Goal: Transaction & Acquisition: Purchase product/service

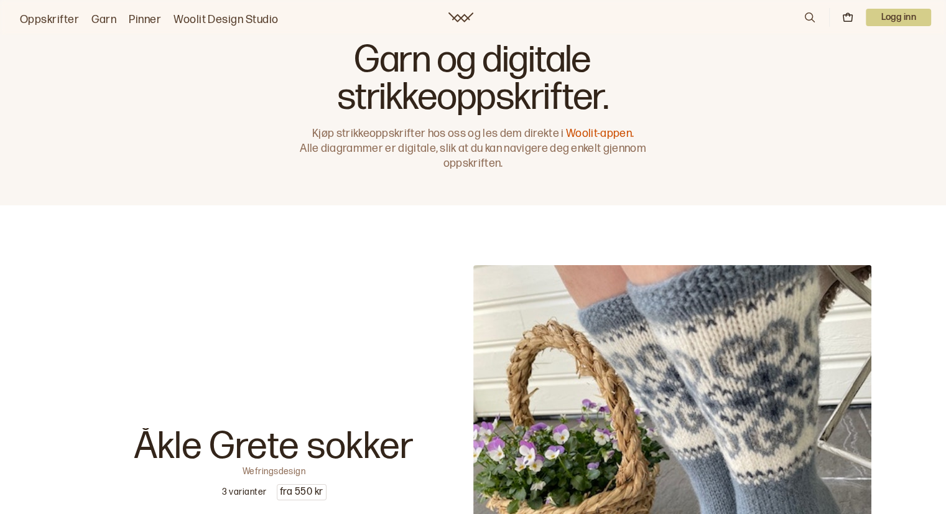
click at [891, 20] on p "Logg inn" at bounding box center [898, 17] width 65 height 17
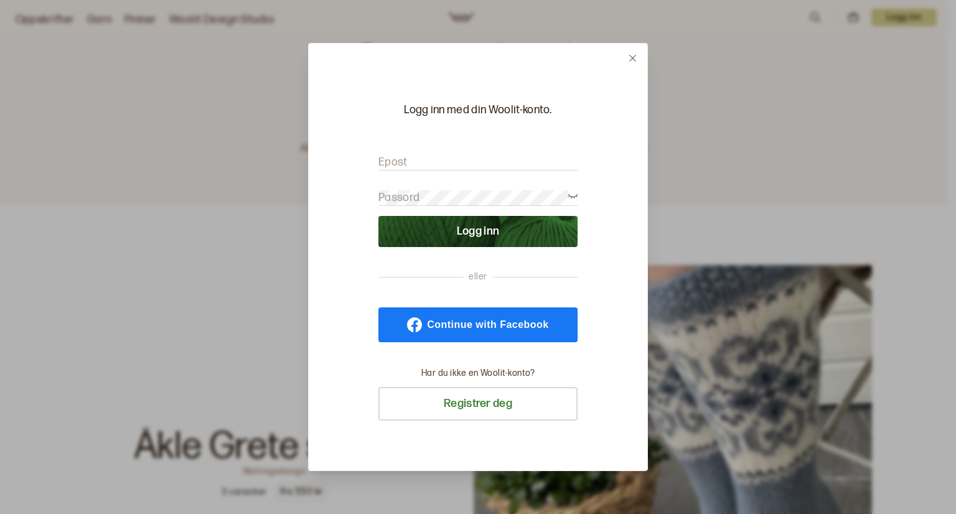
click at [398, 164] on label "Epost" at bounding box center [392, 162] width 29 height 15
click at [389, 162] on label "Epost" at bounding box center [392, 162] width 29 height 15
click at [389, 162] on input "Epost" at bounding box center [477, 163] width 199 height 16
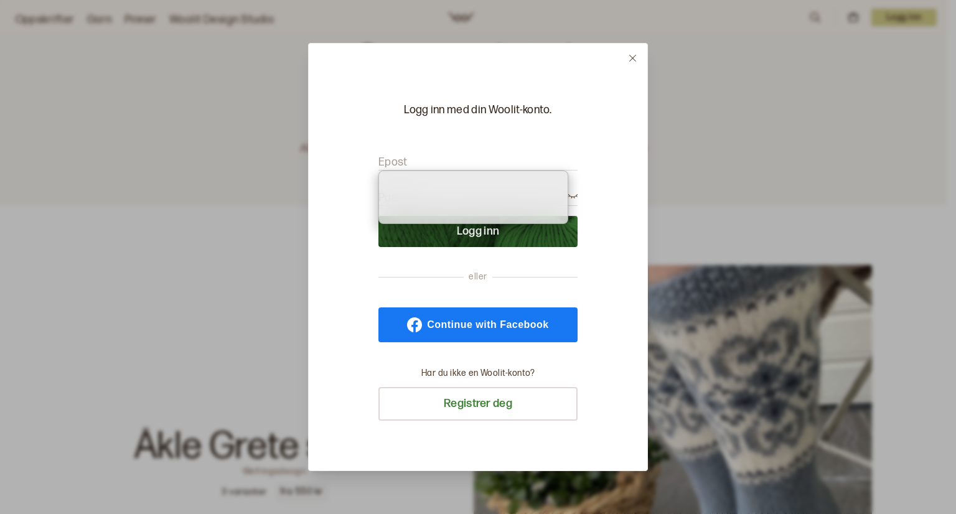
click at [389, 162] on label "Epost" at bounding box center [392, 162] width 29 height 15
click at [389, 162] on input "Epost" at bounding box center [477, 163] width 199 height 16
click at [389, 162] on label "Epost" at bounding box center [392, 162] width 29 height 15
click at [389, 162] on input "Epost" at bounding box center [477, 163] width 199 height 16
click at [414, 164] on input "Epost" at bounding box center [477, 163] width 199 height 16
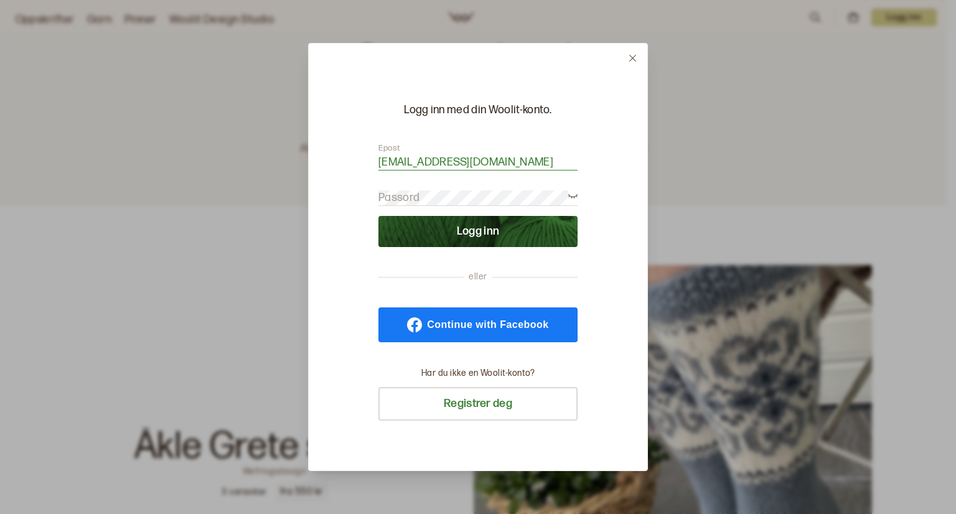
type input "grethe-kokholm@live.dk"
click at [411, 198] on label "Passord" at bounding box center [398, 197] width 41 height 15
click at [378, 216] on button "Logg inn" at bounding box center [477, 231] width 199 height 31
click at [608, 290] on div "Logg inn med din Woolit-konto. Epost grethe-kokholm@live.dk Passord eller Conti…" at bounding box center [478, 257] width 340 height 428
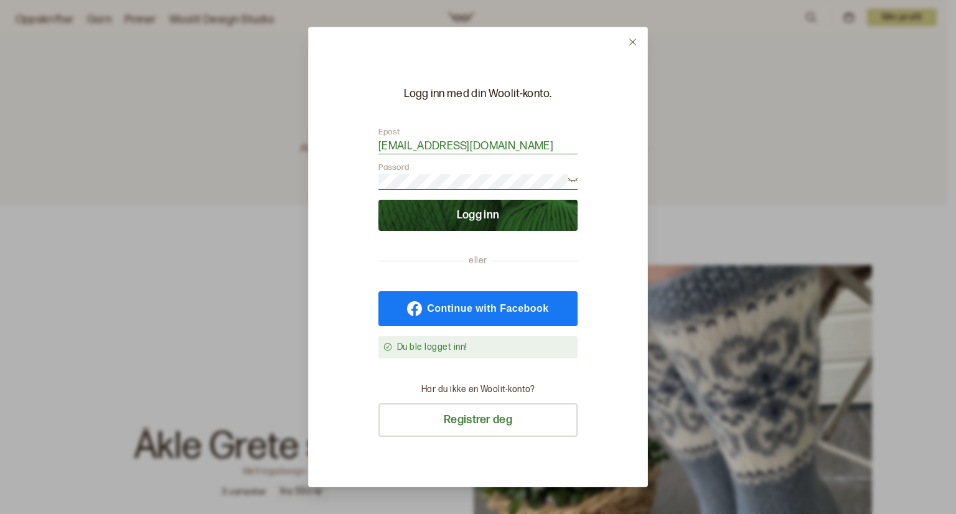
click at [477, 205] on button "Logg inn" at bounding box center [477, 215] width 199 height 31
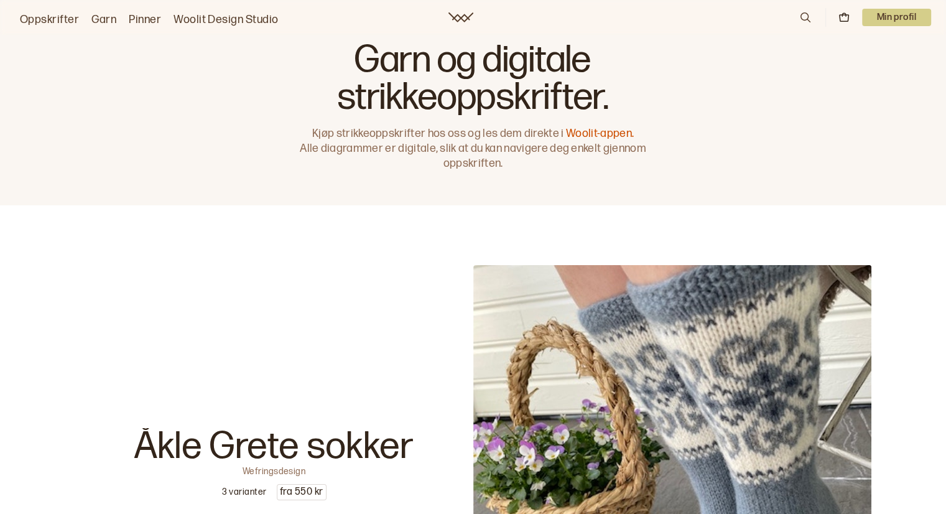
click at [54, 18] on link "Oppskrifter" at bounding box center [49, 19] width 59 height 17
click at [58, 17] on link "Oppskrifter" at bounding box center [49, 19] width 59 height 17
click at [232, 17] on link "Woolit Design Studio" at bounding box center [226, 19] width 105 height 17
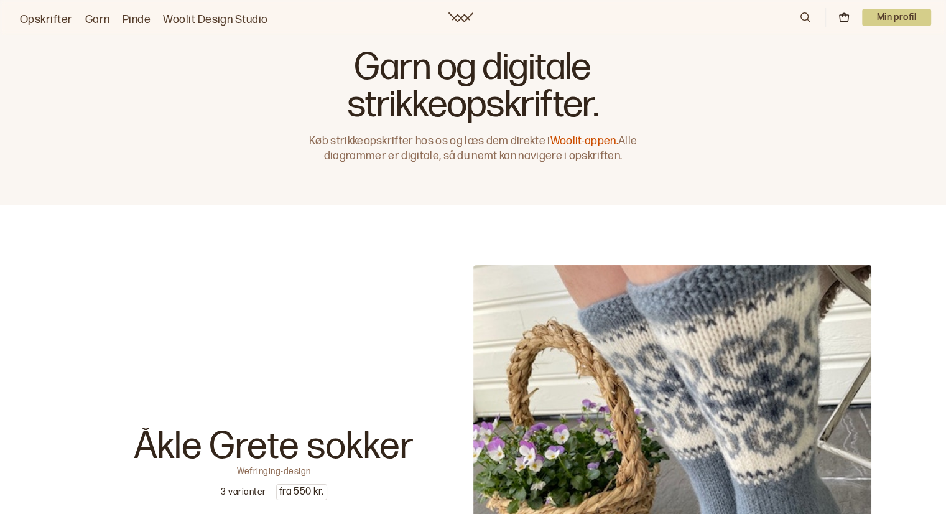
click at [585, 137] on font "Woolit-appen." at bounding box center [585, 140] width 68 height 13
click at [898, 12] on font "Min profil" at bounding box center [897, 17] width 40 height 11
click at [715, 144] on div "Garn og digitale strikkeopskrifter. Køb strikkeopskrifter hos os og læs dem dir…" at bounding box center [473, 102] width 946 height 205
click at [47, 20] on font "Opskrifter" at bounding box center [46, 19] width 53 height 13
click at [95, 19] on font "Garn" at bounding box center [97, 19] width 25 height 13
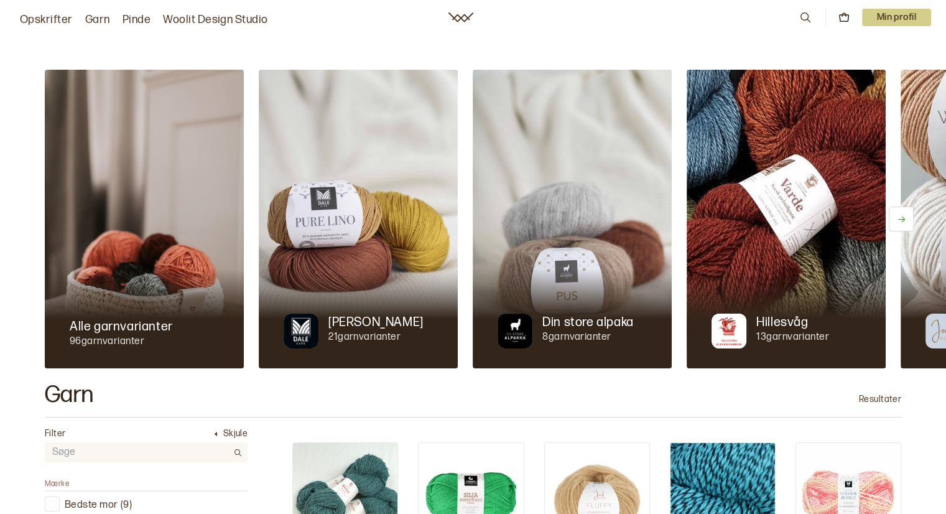
click at [51, 16] on font "Opskrifter" at bounding box center [46, 19] width 53 height 13
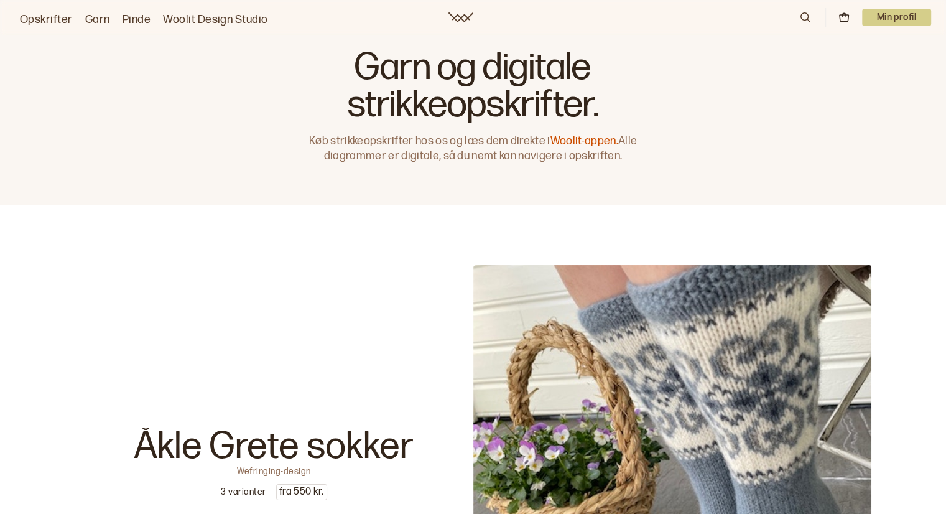
click at [804, 16] on icon at bounding box center [806, 18] width 14 height 14
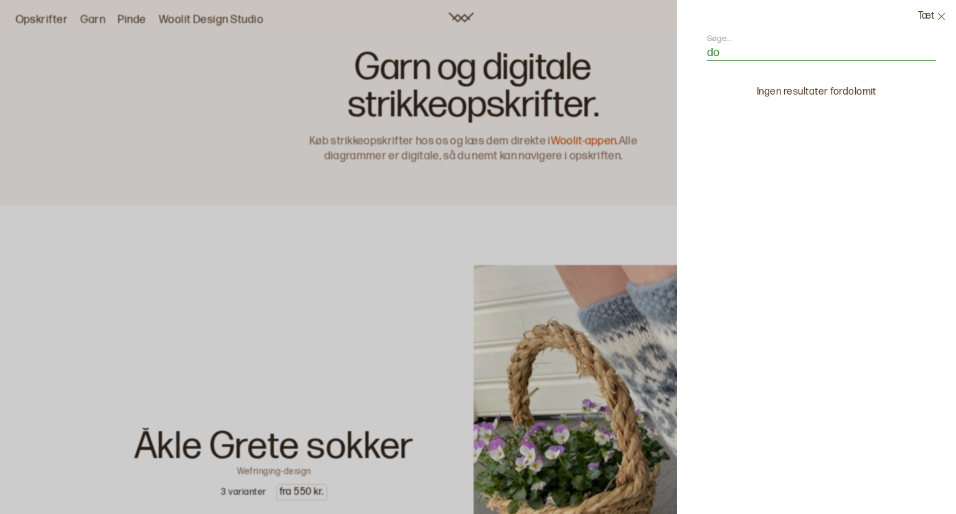
type input "d"
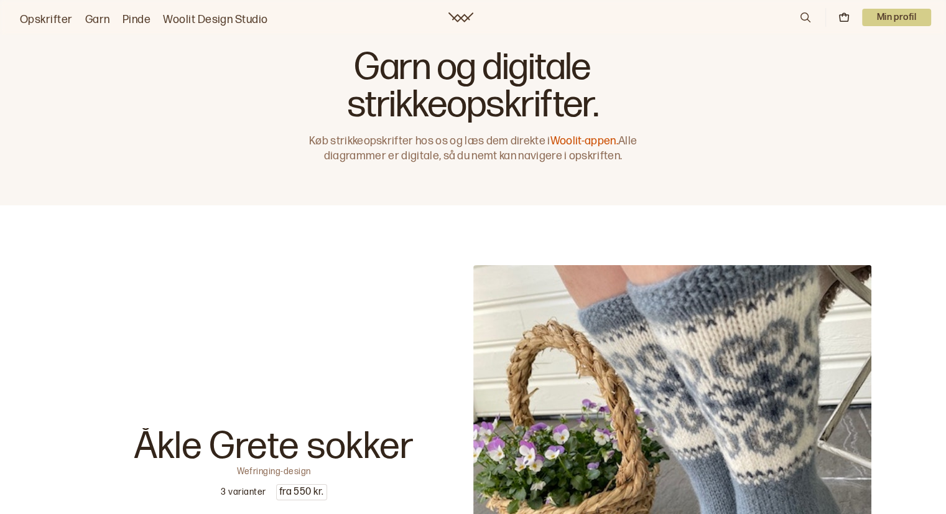
click at [458, 16] on icon at bounding box center [461, 17] width 25 height 10
click at [845, 16] on icon at bounding box center [844, 17] width 11 height 11
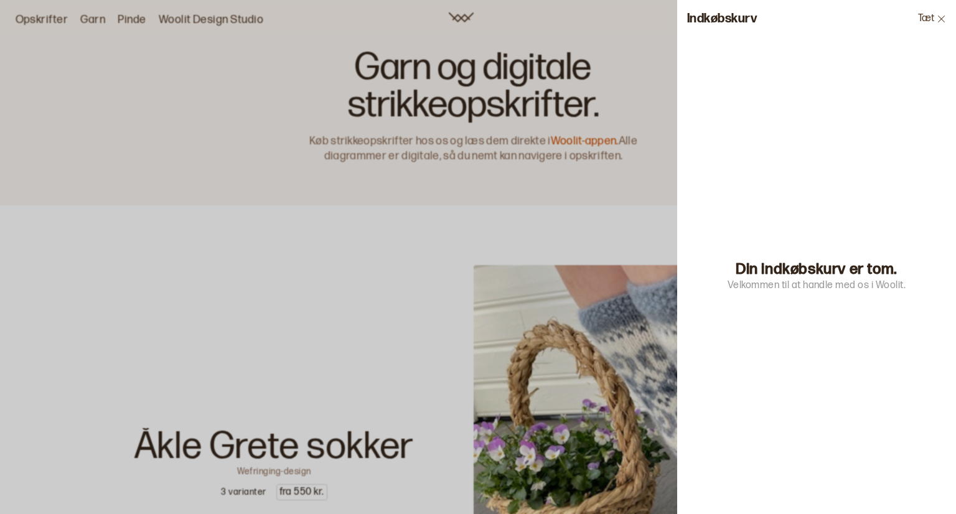
click at [938, 16] on icon at bounding box center [940, 18] width 9 height 9
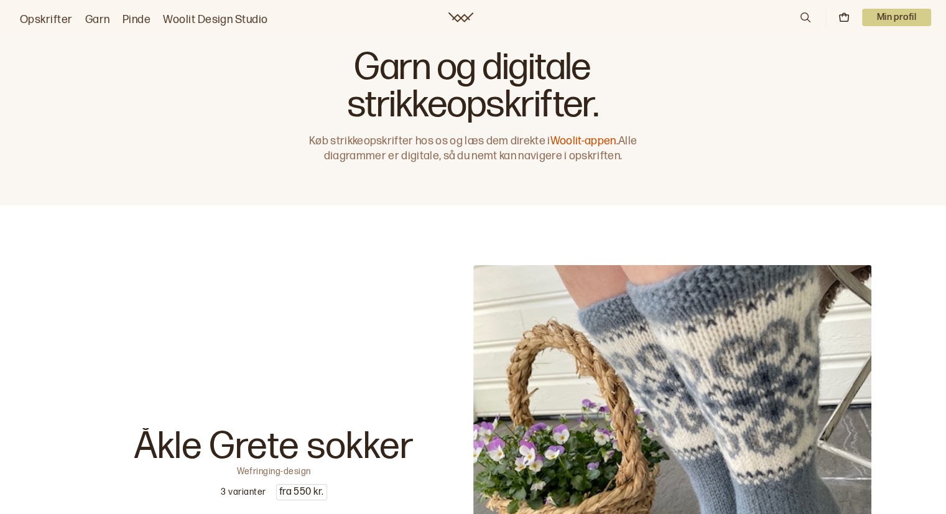
click at [209, 21] on font "Woolit Design Studio" at bounding box center [215, 19] width 105 height 13
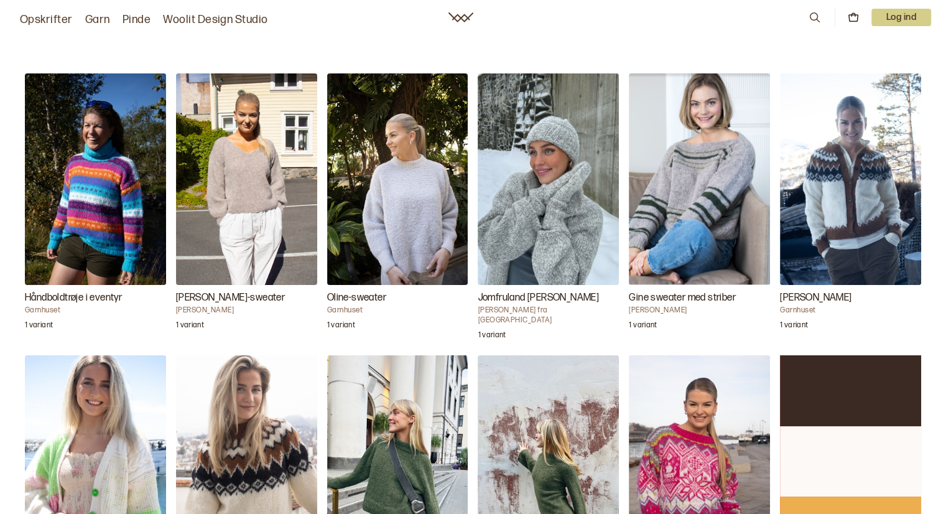
scroll to position [1227, 0]
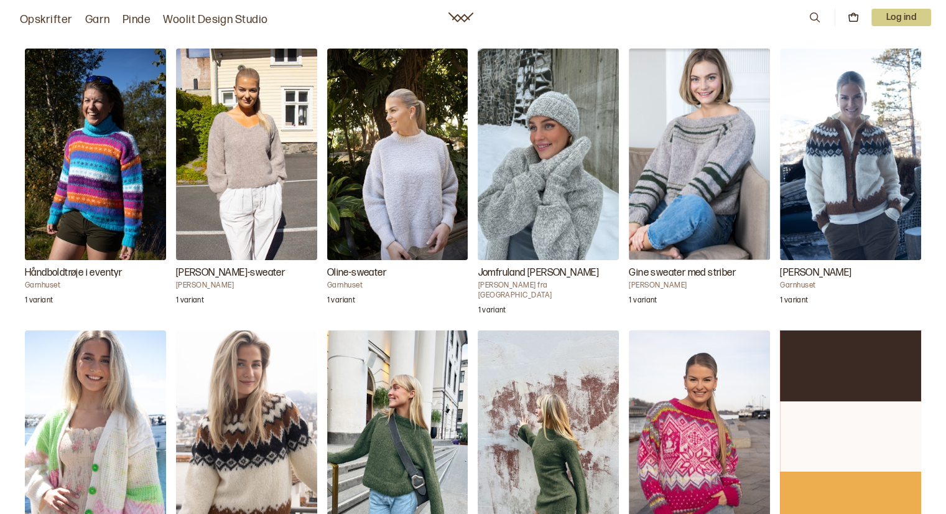
click at [896, 12] on font "Log ind" at bounding box center [901, 17] width 30 height 11
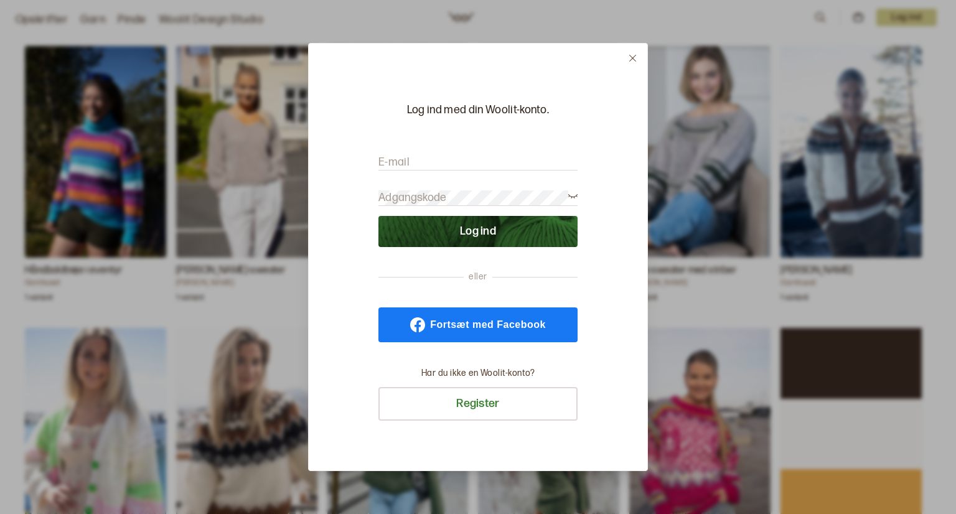
click at [398, 161] on font "E-mail" at bounding box center [393, 162] width 31 height 13
click at [398, 161] on input "E-mail" at bounding box center [477, 163] width 199 height 16
type input "[EMAIL_ADDRESS][DOMAIN_NAME]"
click at [401, 195] on font "Adgangskode" at bounding box center [412, 197] width 68 height 13
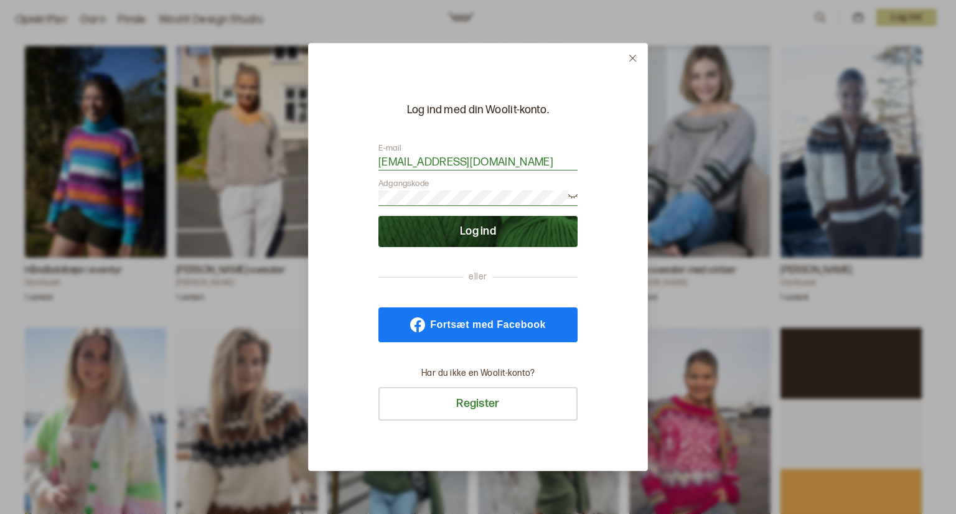
click at [399, 230] on button "Log ind" at bounding box center [477, 231] width 199 height 31
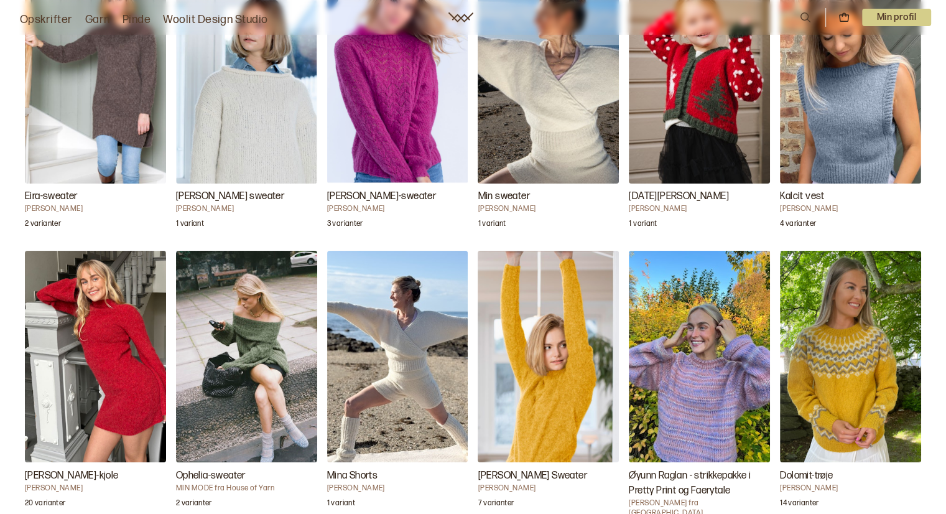
scroll to position [1902, 0]
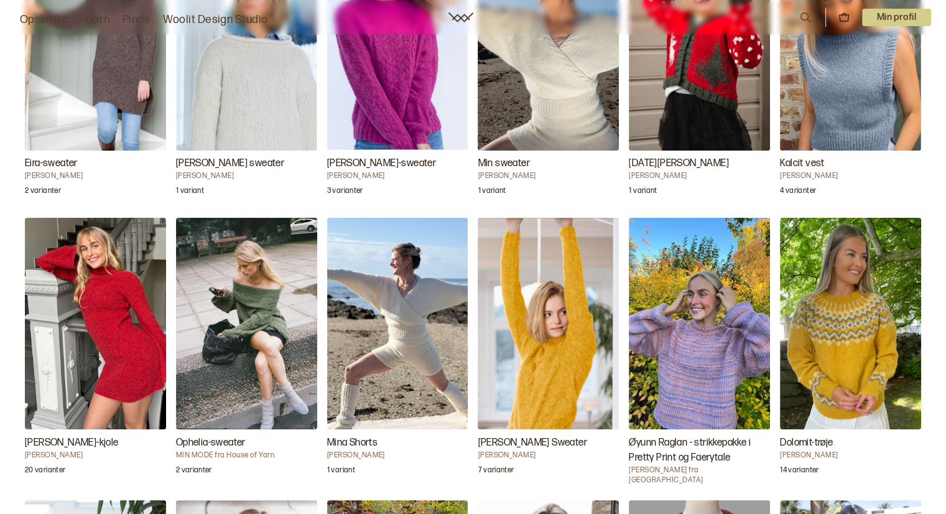
click at [846, 323] on img "Dolomit-trøje" at bounding box center [850, 324] width 141 height 212
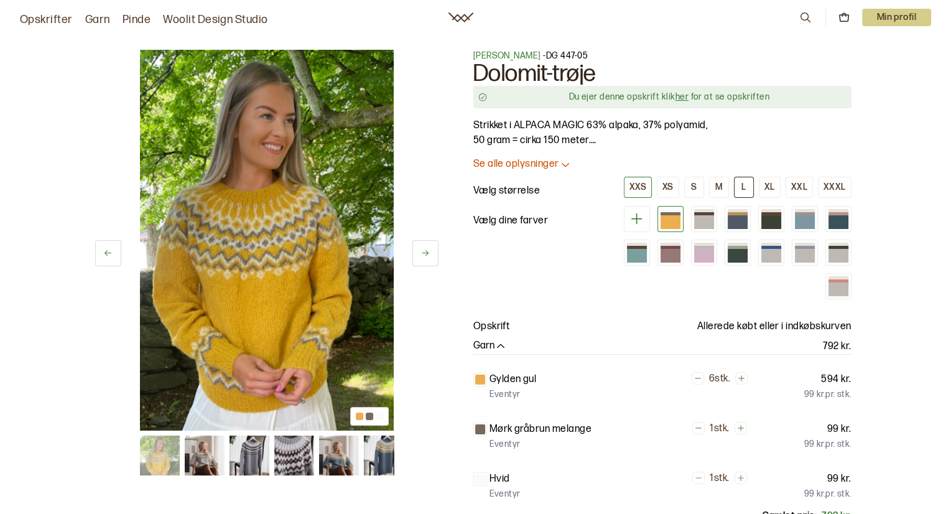
click at [744, 180] on button "L" at bounding box center [744, 187] width 20 height 21
click at [685, 96] on font "her" at bounding box center [681, 96] width 13 height 11
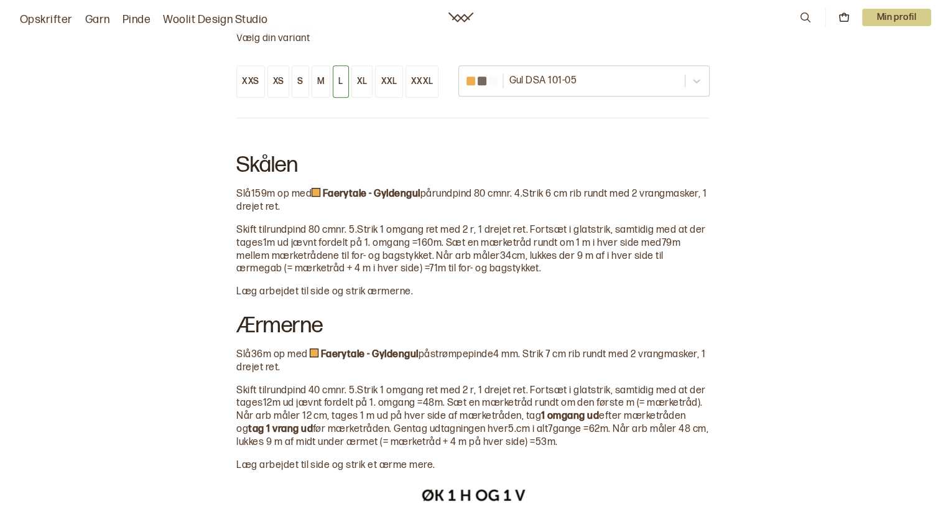
scroll to position [795, 0]
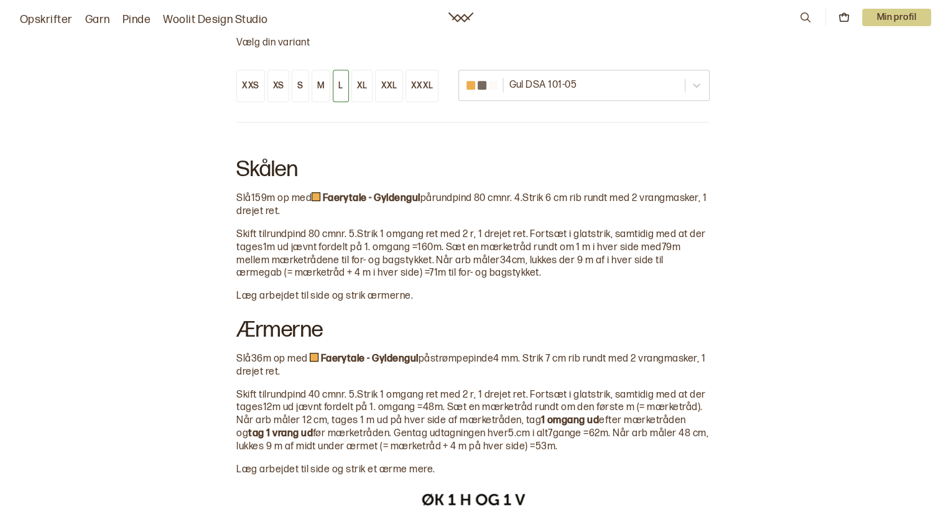
click at [897, 14] on p "Min profil" at bounding box center [897, 17] width 70 height 17
click at [857, 75] on font "Log ud" at bounding box center [857, 76] width 30 height 12
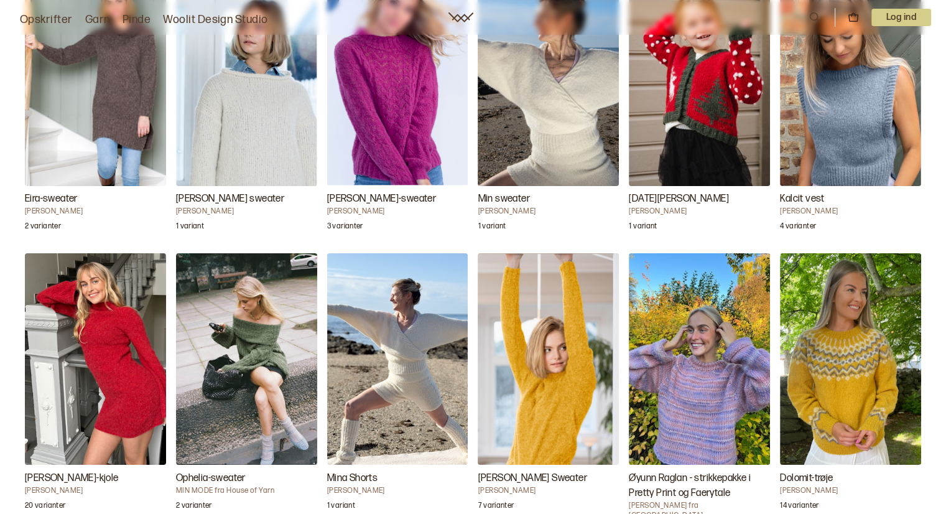
scroll to position [1932, 0]
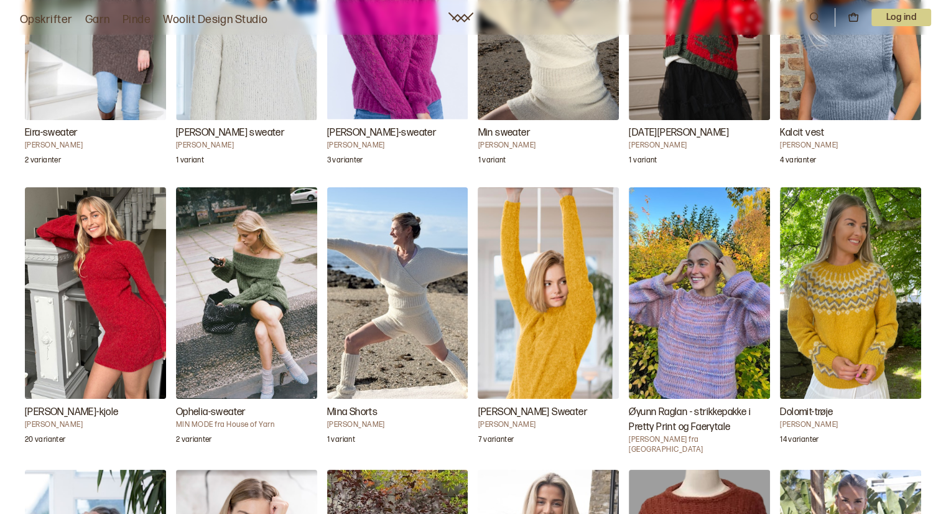
click at [850, 305] on img "Dolomit-trøje" at bounding box center [850, 293] width 141 height 212
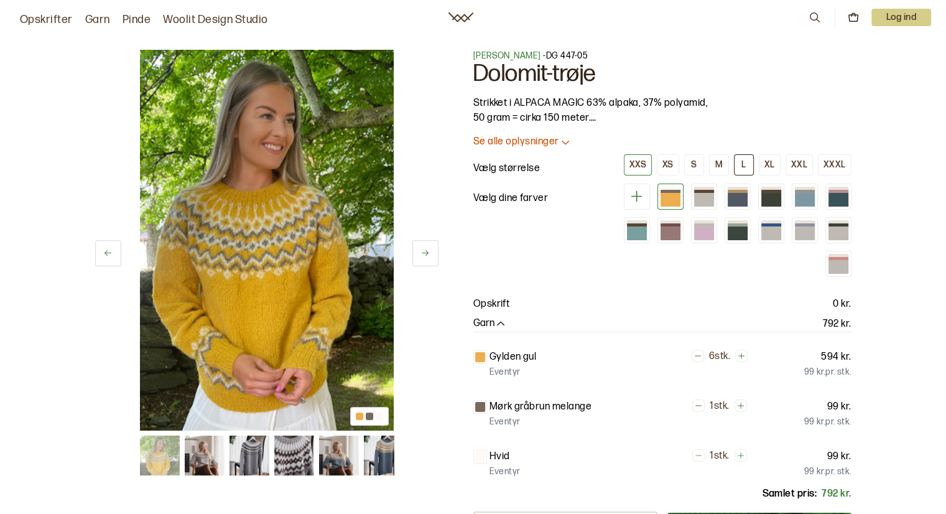
click at [745, 167] on font "L" at bounding box center [744, 164] width 4 height 11
click at [898, 14] on font "Log ind" at bounding box center [901, 17] width 30 height 11
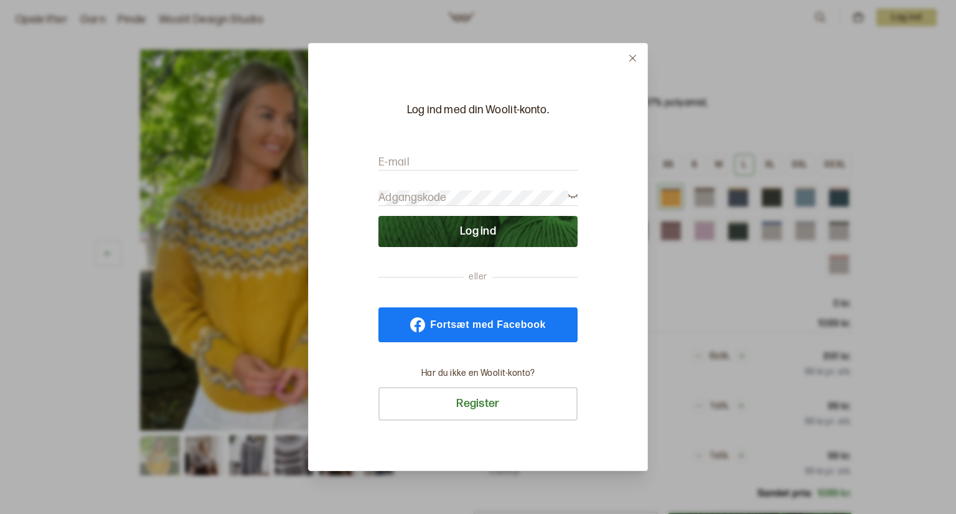
click at [401, 164] on font "E-mail" at bounding box center [393, 162] width 31 height 13
click at [401, 164] on input "E-mail" at bounding box center [477, 163] width 199 height 16
click at [401, 164] on font "E-mail" at bounding box center [393, 162] width 31 height 13
click at [401, 164] on input "E-mail" at bounding box center [477, 163] width 199 height 16
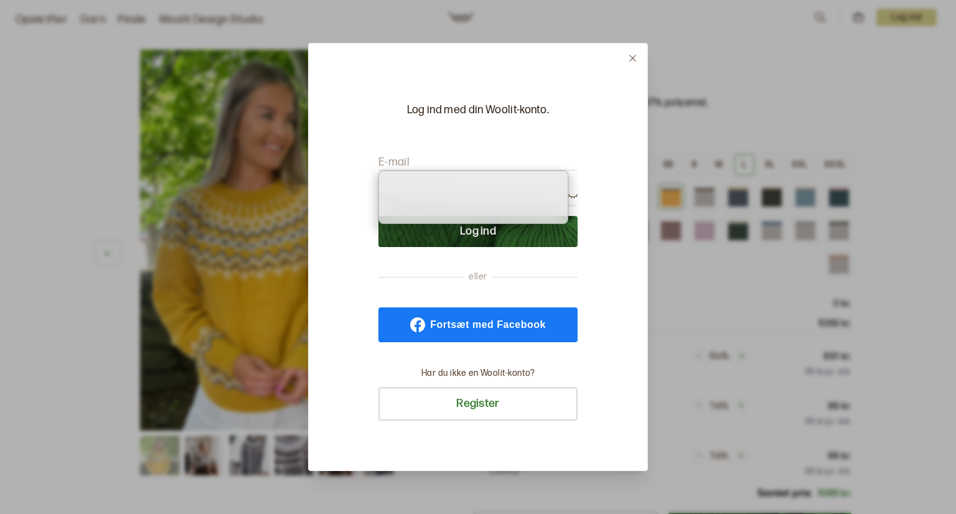
click at [401, 164] on font "E-mail" at bounding box center [393, 162] width 31 height 13
click at [401, 164] on input "E-mail" at bounding box center [477, 163] width 199 height 16
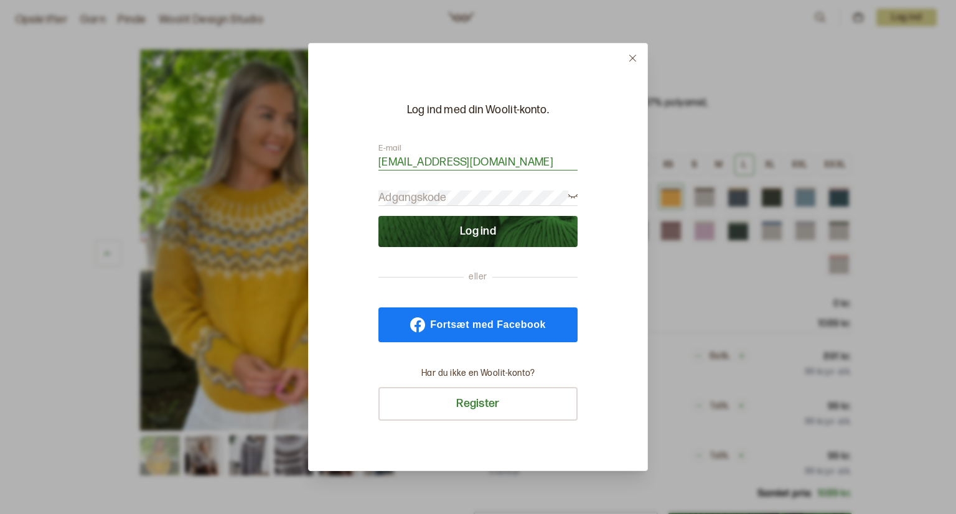
type input "Grethe-kokholm@live.dk"
click at [395, 198] on font "Adgangskode" at bounding box center [412, 197] width 68 height 13
click at [378, 216] on button "Log ind" at bounding box center [477, 231] width 199 height 31
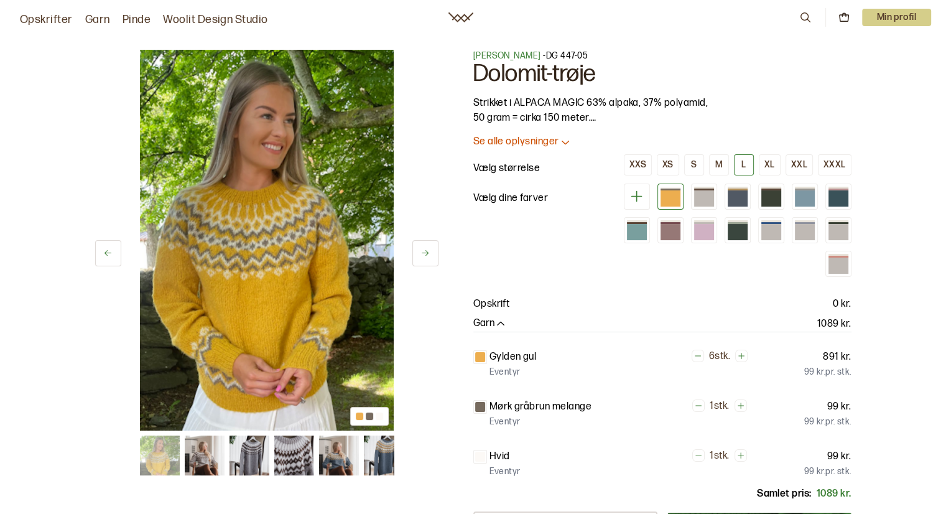
click at [746, 164] on font "L" at bounding box center [744, 164] width 4 height 11
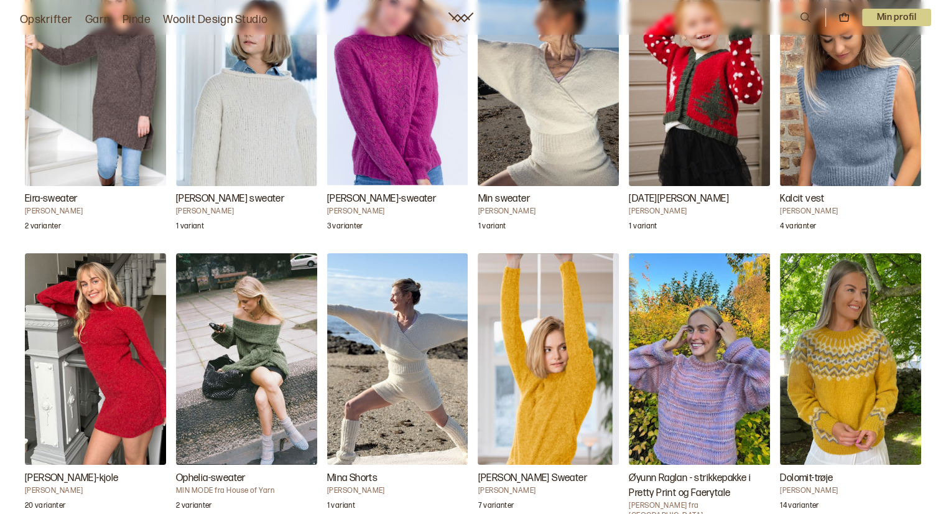
scroll to position [1882, 0]
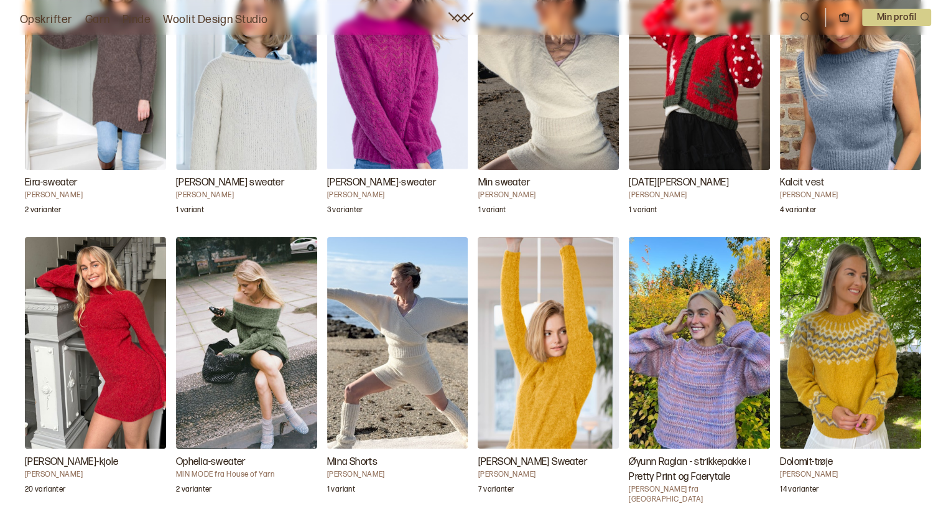
click at [825, 334] on img "Dolomit-trøje" at bounding box center [850, 343] width 141 height 212
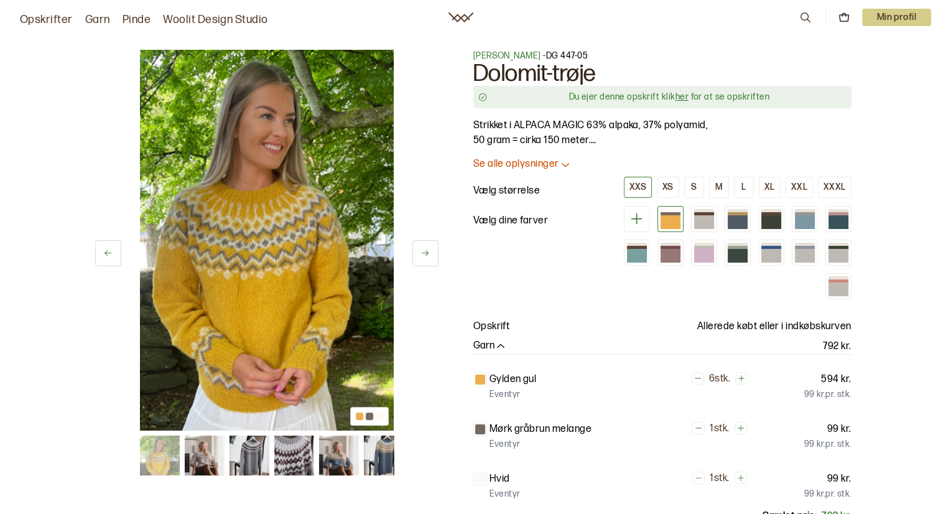
click at [684, 96] on font "her" at bounding box center [681, 96] width 13 height 11
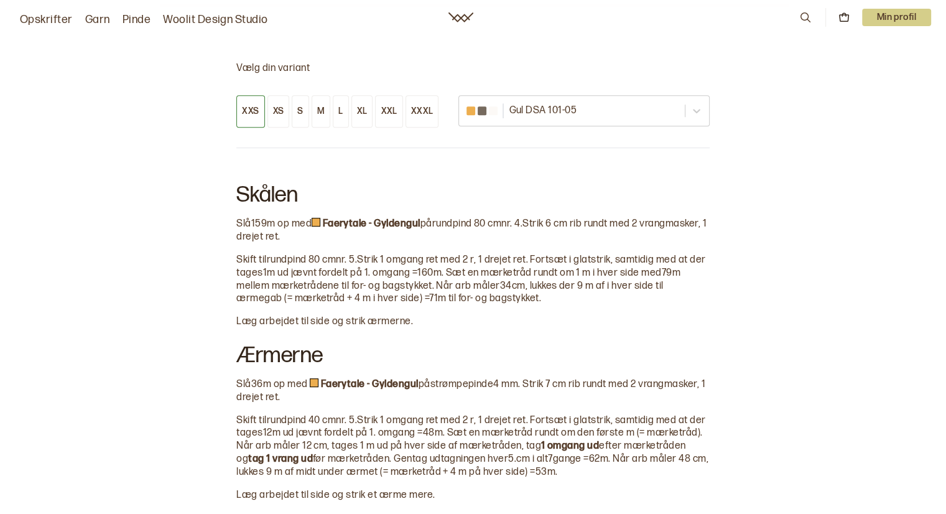
scroll to position [770, 0]
click at [339, 108] on font "L" at bounding box center [340, 110] width 4 height 11
click at [661, 271] on font "m. Sæt en mærketråd rundt om 1 m i hver side med" at bounding box center [547, 272] width 228 height 12
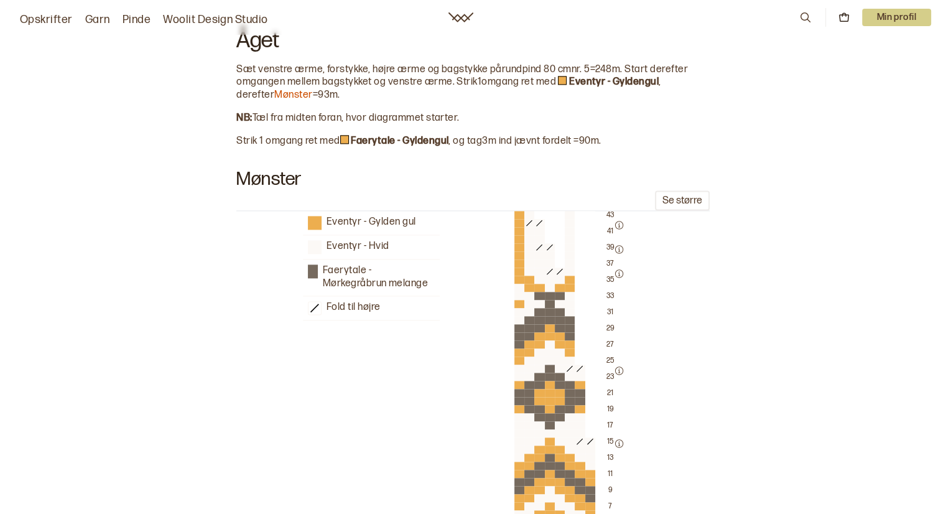
scroll to position [1624, 0]
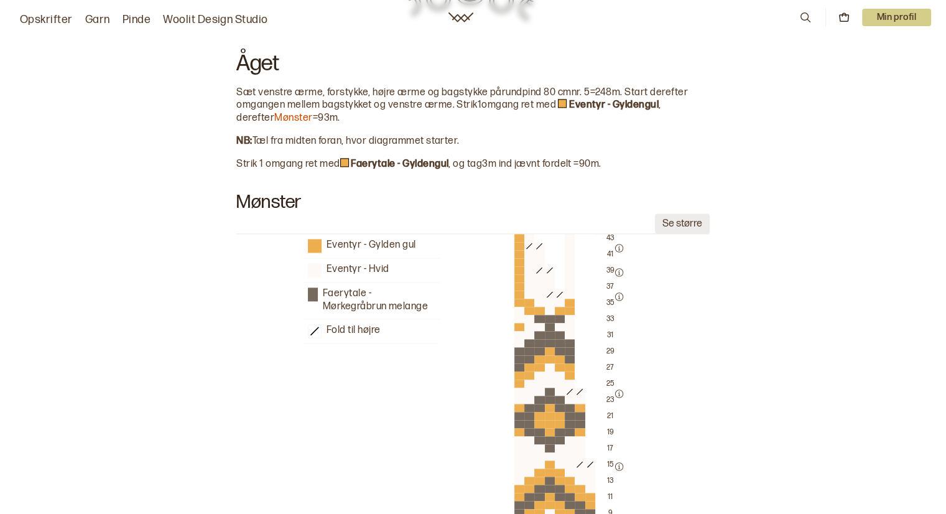
click at [684, 218] on font "Se større" at bounding box center [683, 224] width 40 height 12
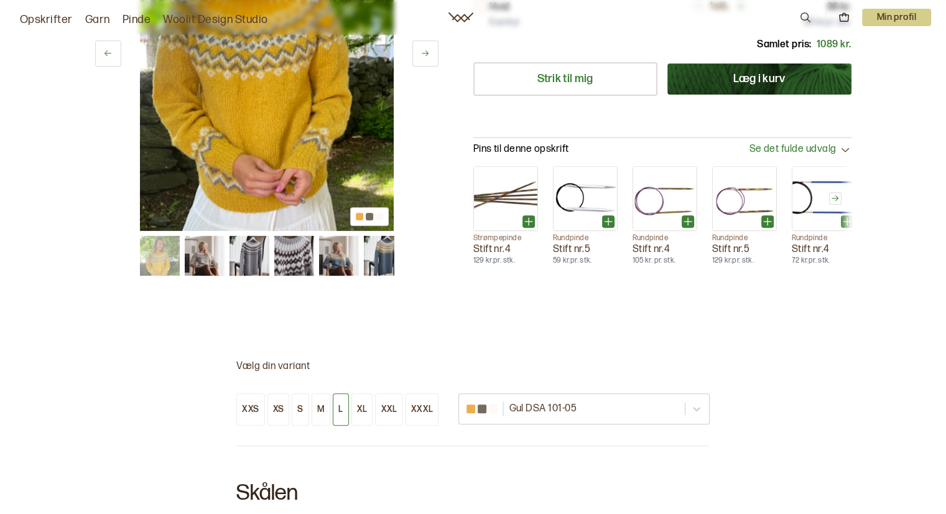
scroll to position [463, 0]
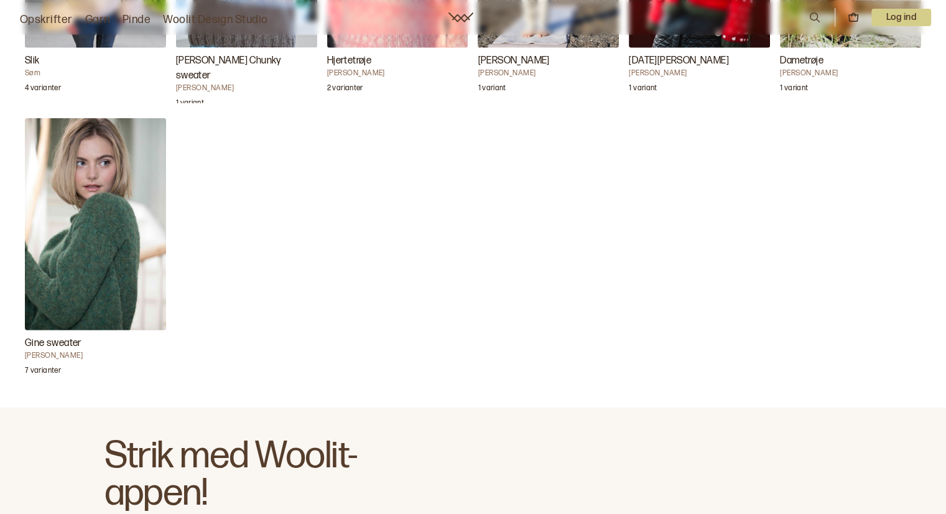
scroll to position [3114, 0]
